Goal: Find specific page/section: Find specific page/section

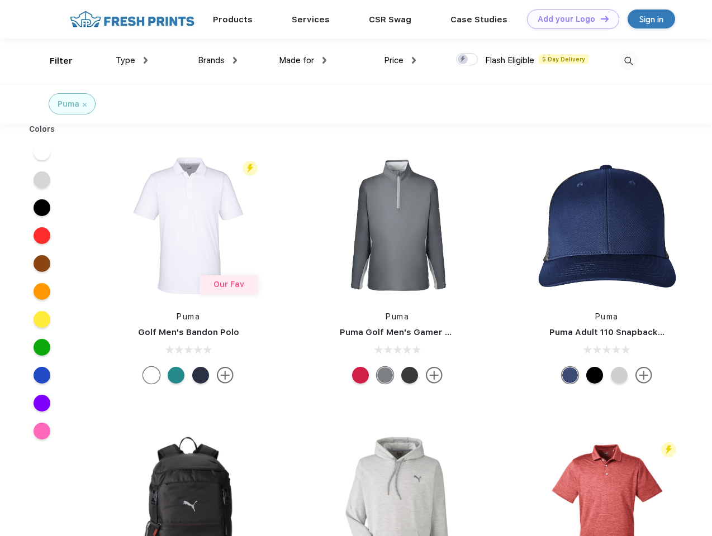
scroll to position [1, 0]
click at [569, 19] on link "Add your Logo Design Tool" at bounding box center [573, 19] width 92 height 20
click at [0, 0] on div "Design Tool" at bounding box center [0, 0] width 0 height 0
click at [599, 18] on link "Add your Logo Design Tool" at bounding box center [573, 19] width 92 height 20
click at [54, 61] on div "Filter" at bounding box center [61, 61] width 23 height 13
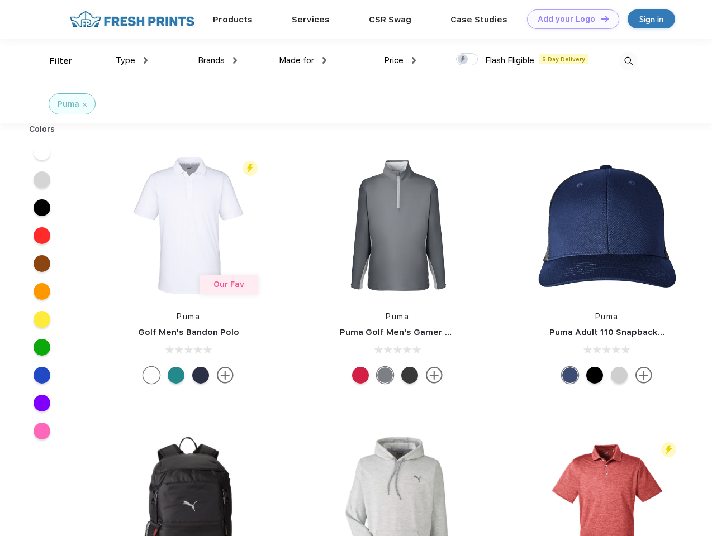
click at [132, 60] on span "Type" at bounding box center [126, 60] width 20 height 10
click at [217, 60] on span "Brands" at bounding box center [211, 60] width 27 height 10
click at [303, 60] on span "Made for" at bounding box center [296, 60] width 35 height 10
click at [400, 60] on span "Price" at bounding box center [394, 60] width 20 height 10
click at [467, 60] on div at bounding box center [467, 59] width 22 height 12
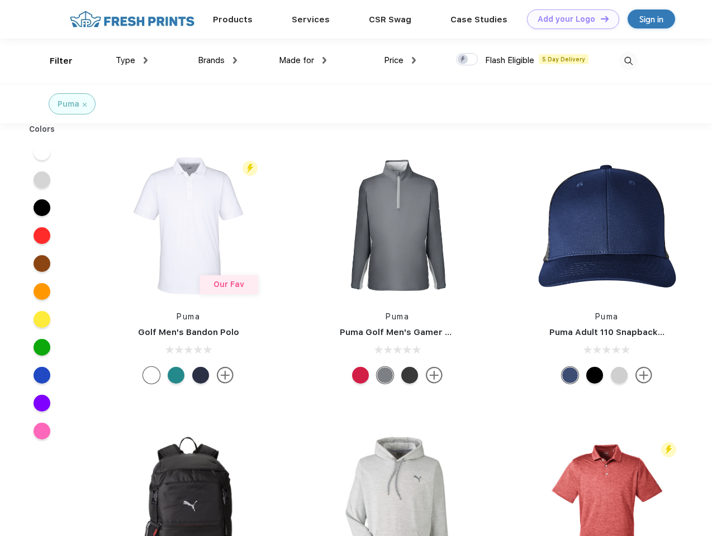
click at [463, 60] on input "checkbox" at bounding box center [459, 56] width 7 height 7
click at [628, 61] on img at bounding box center [628, 61] width 18 height 18
